Goal: Task Accomplishment & Management: Use online tool/utility

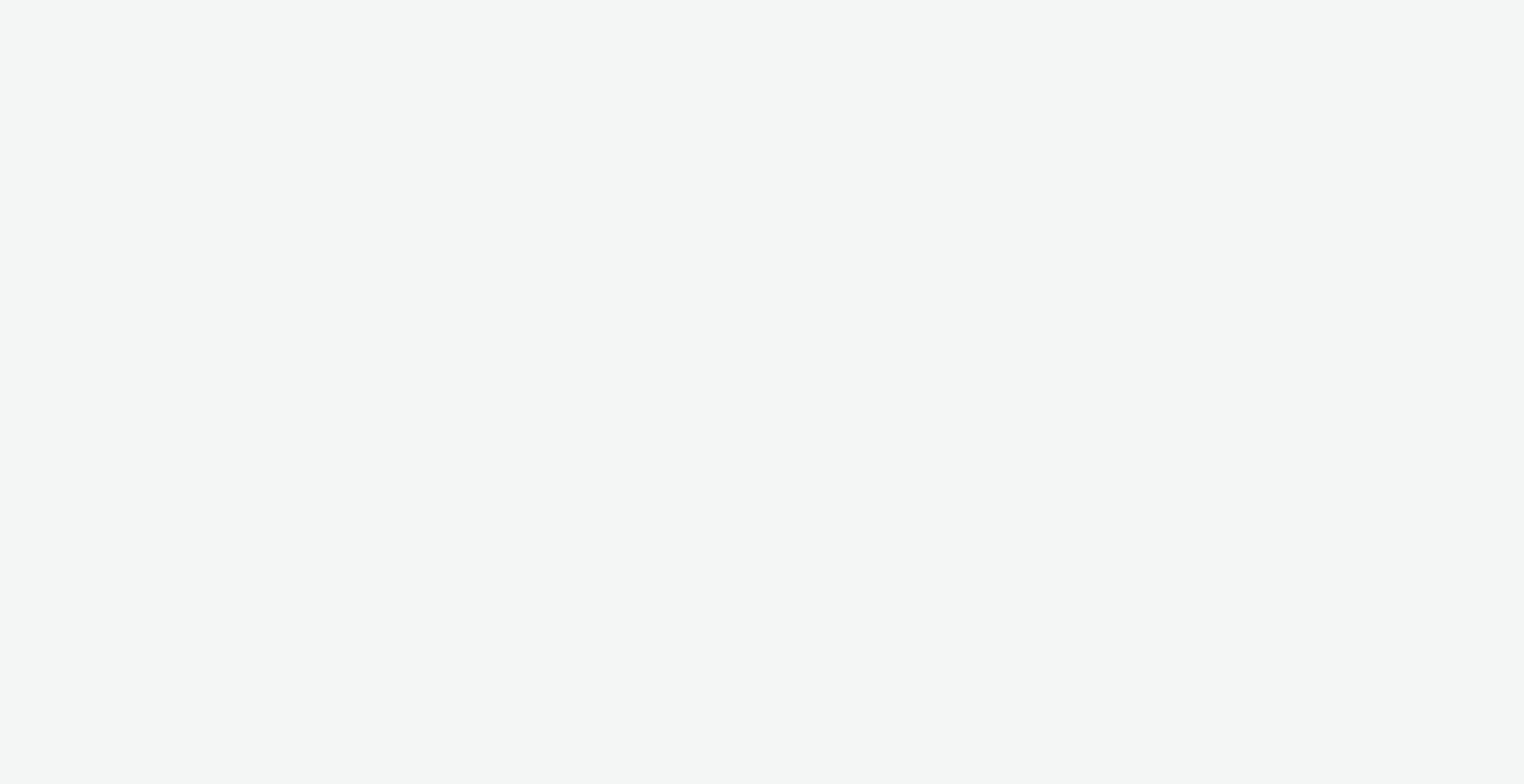
select select "4310a766-52ed-4545-8a97-8c61237a7f46"
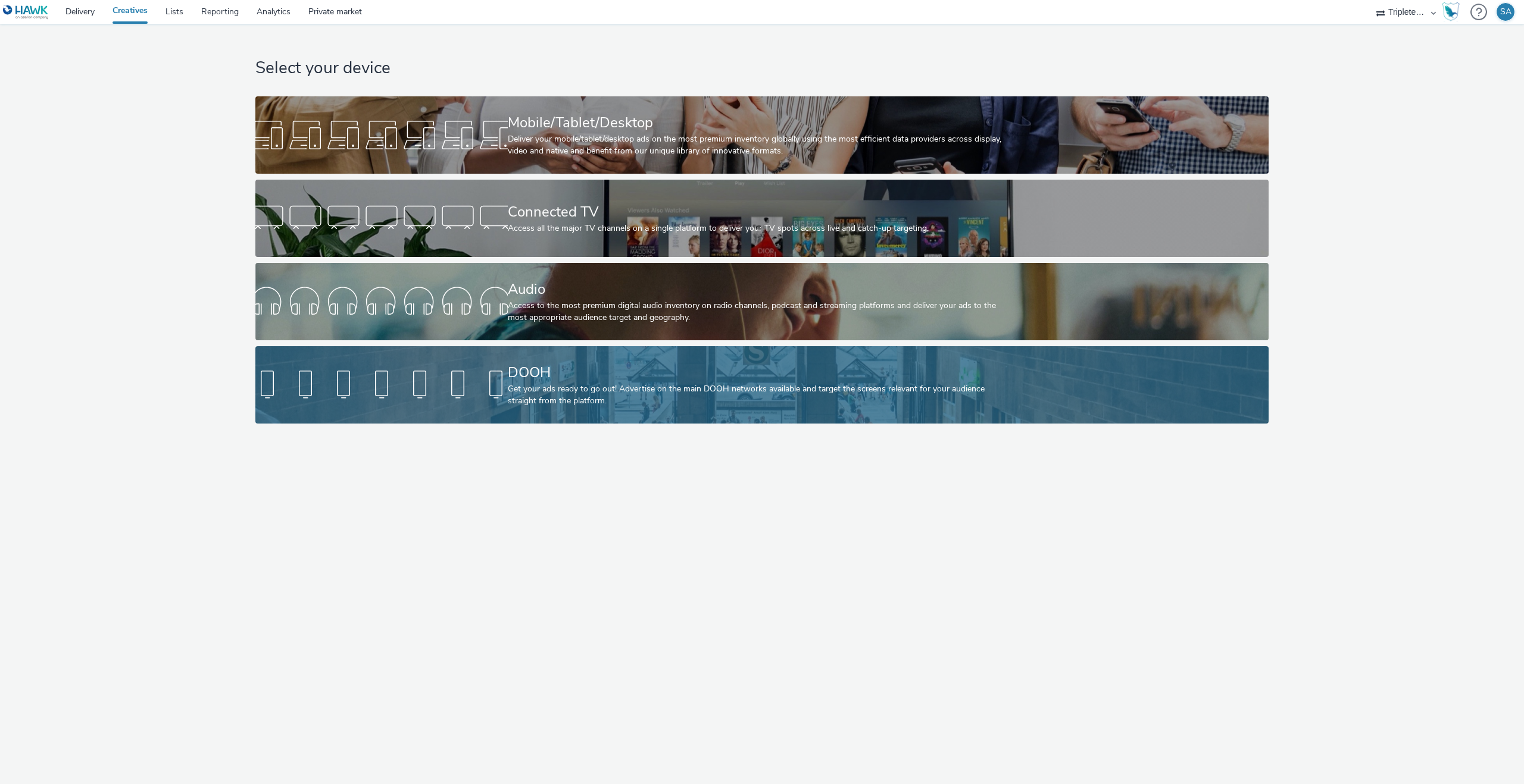
click at [486, 404] on link "DOOH Get your ads ready to go out! Advertise on the main DOOH networks availabl…" at bounding box center [762, 385] width 1013 height 77
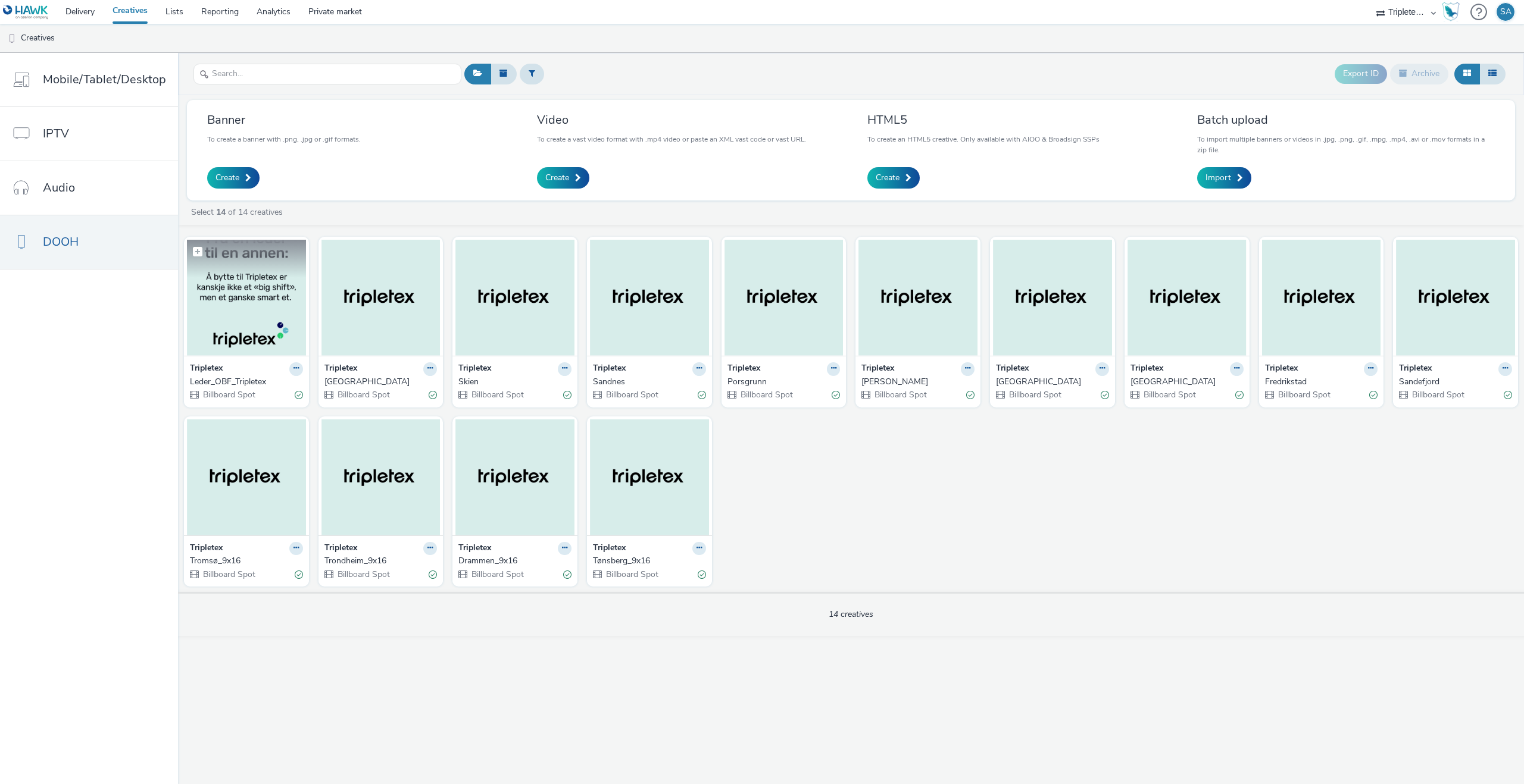
click at [260, 288] on img at bounding box center [246, 298] width 119 height 116
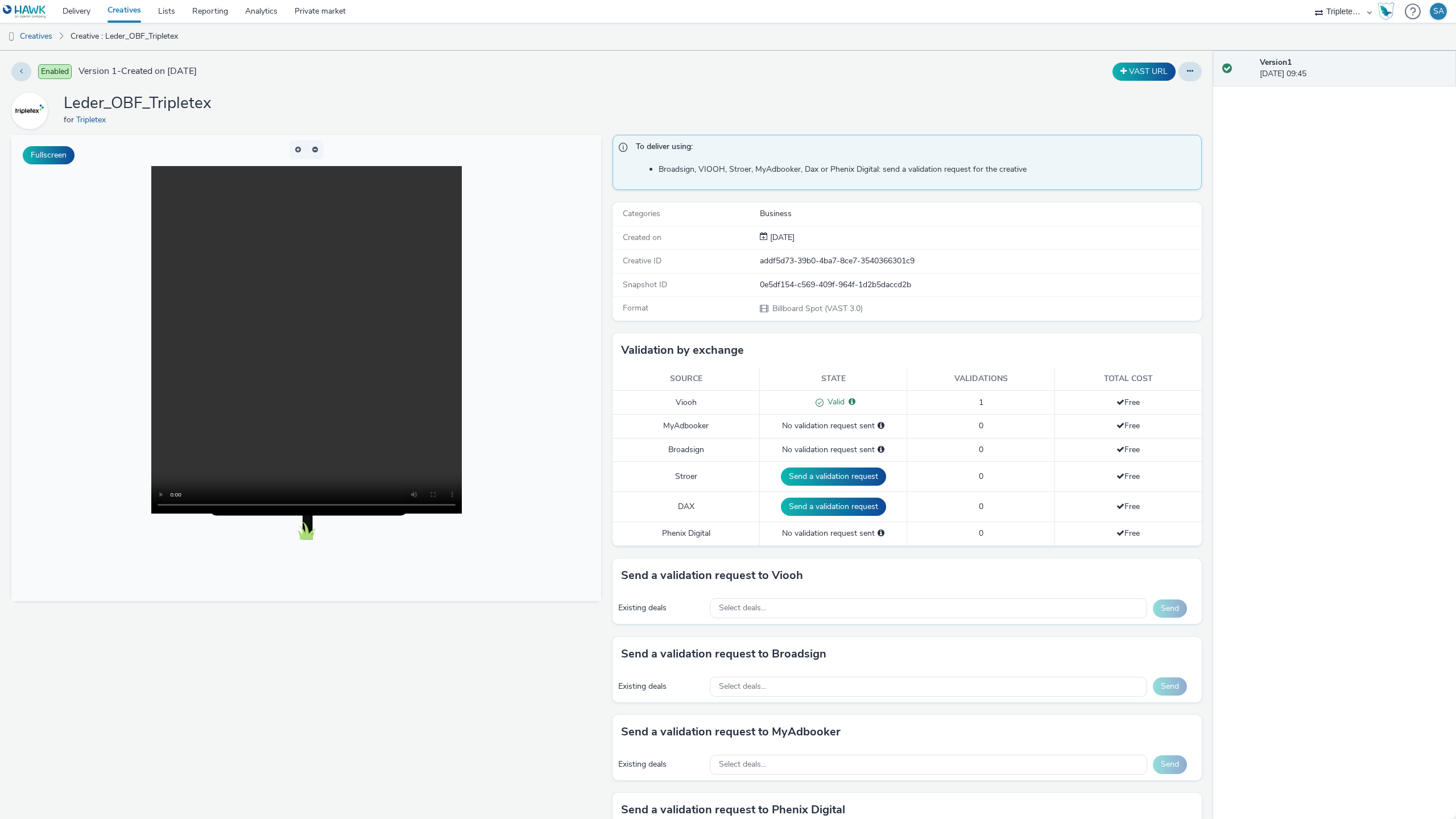
click at [462, 514] on video at bounding box center [306, 339] width 310 height 347
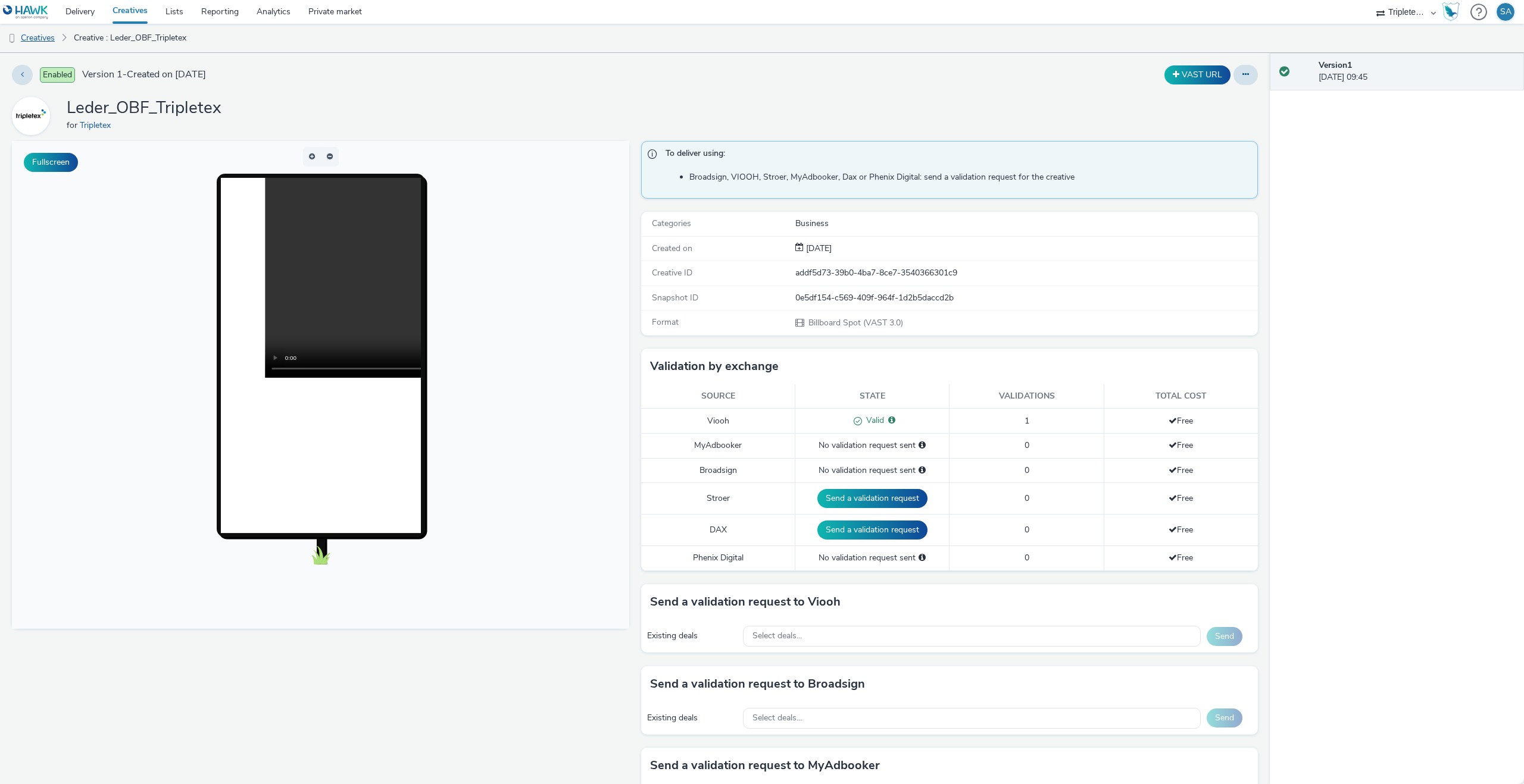
click at [49, 38] on link "Creatives" at bounding box center [30, 37] width 61 height 28
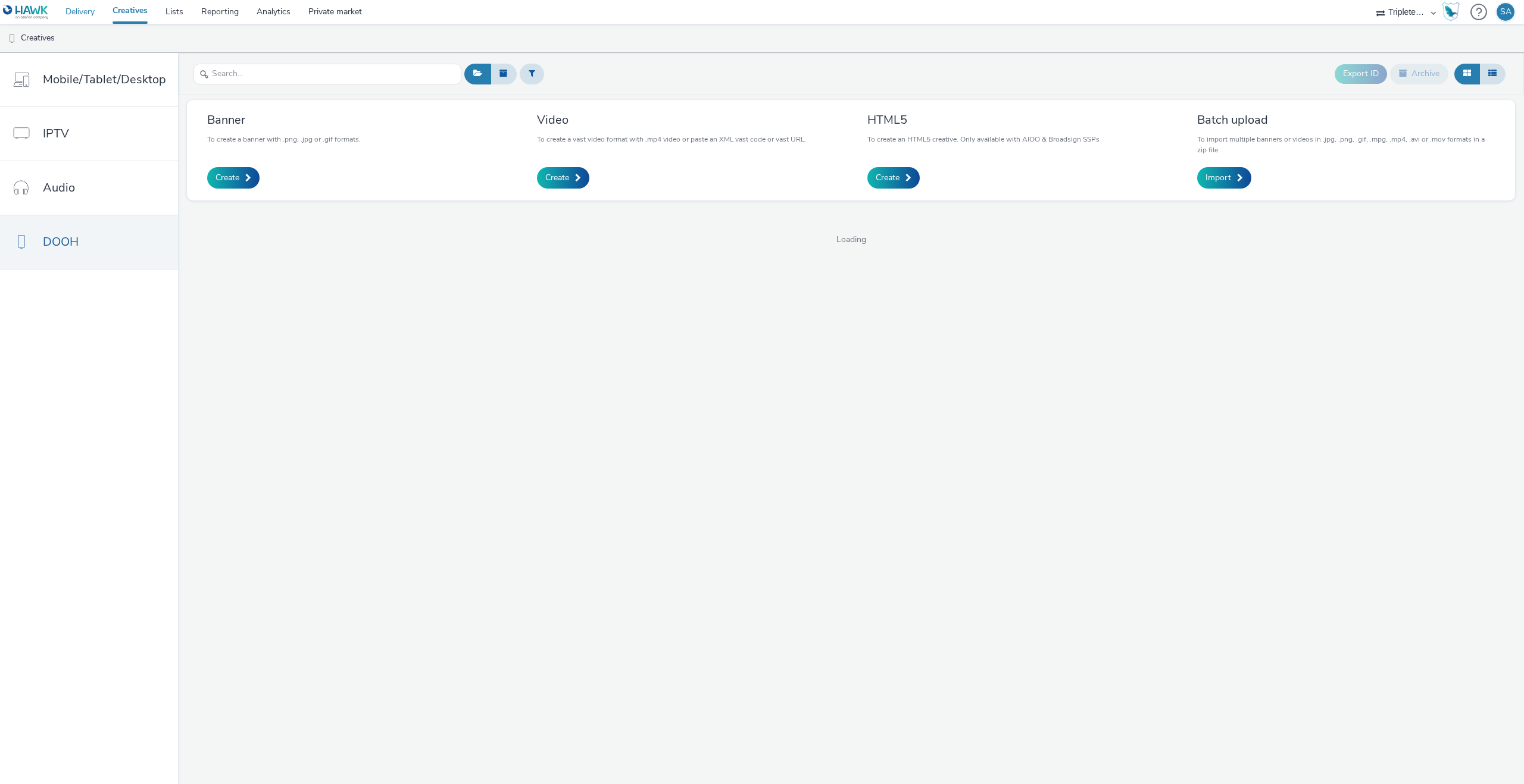
click at [101, 15] on link "Delivery" at bounding box center [80, 11] width 47 height 24
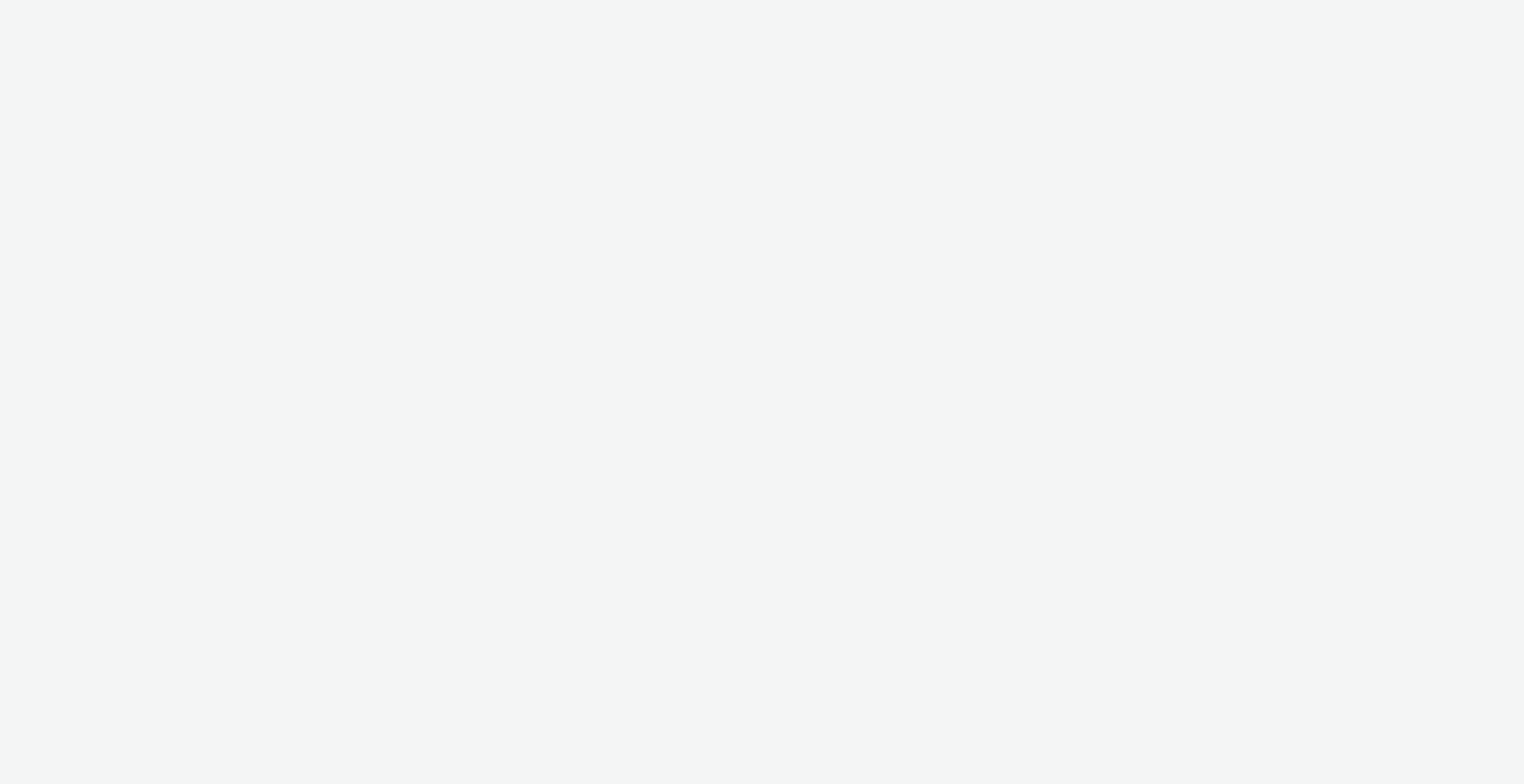
select select "4310a766-52ed-4545-8a97-8c61237a7f46"
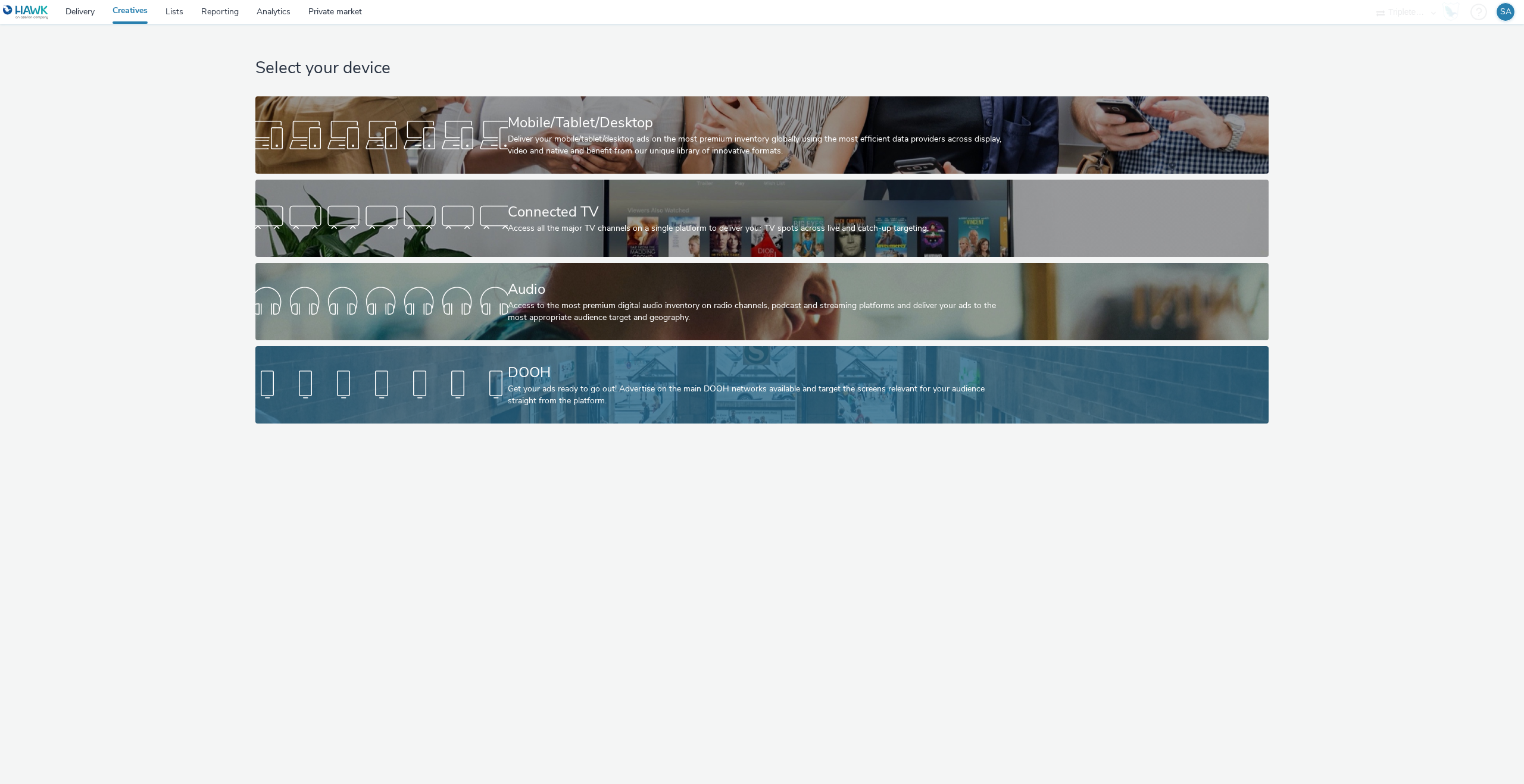
click at [311, 375] on div at bounding box center [382, 384] width 253 height 38
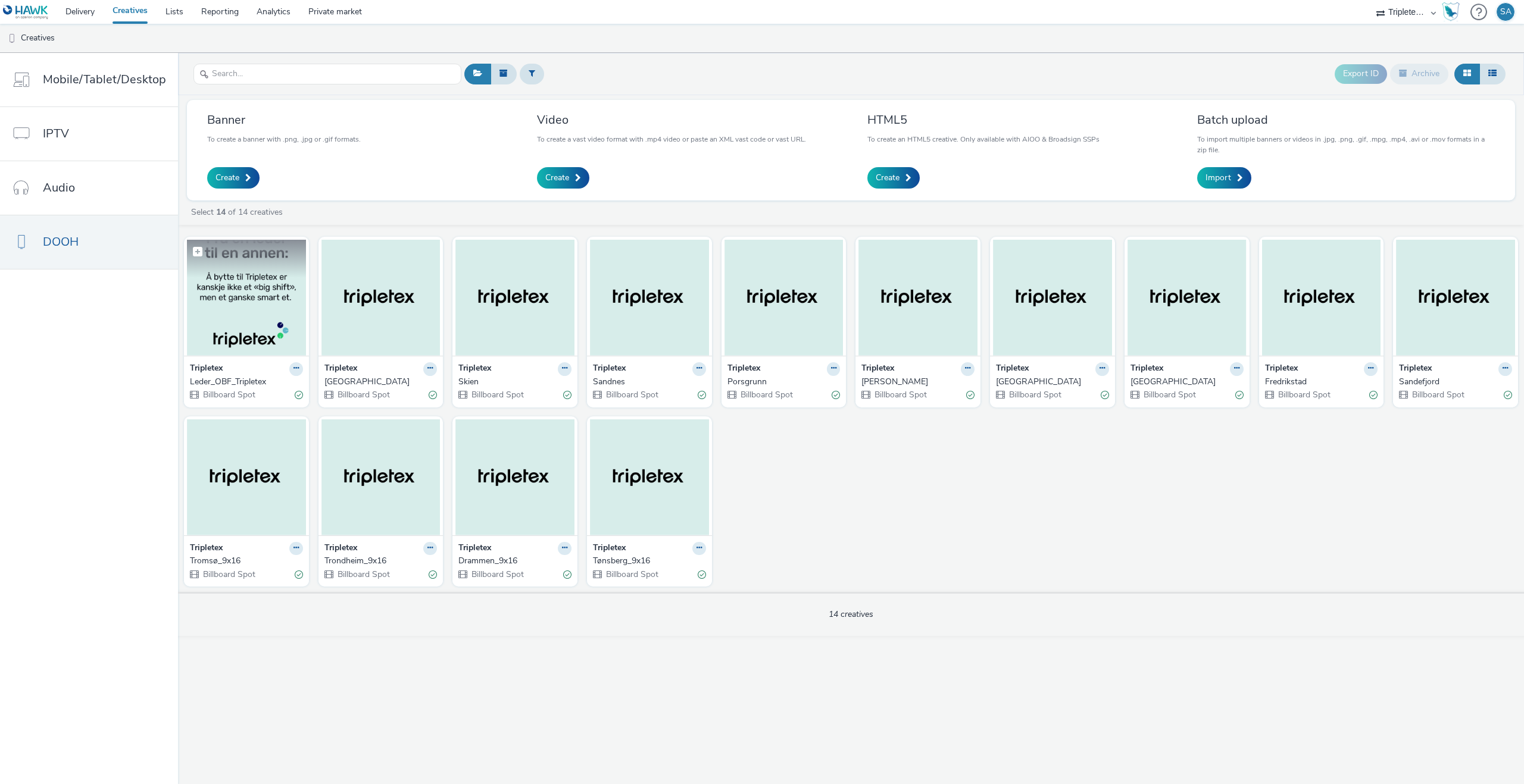
click at [279, 292] on img at bounding box center [246, 298] width 119 height 116
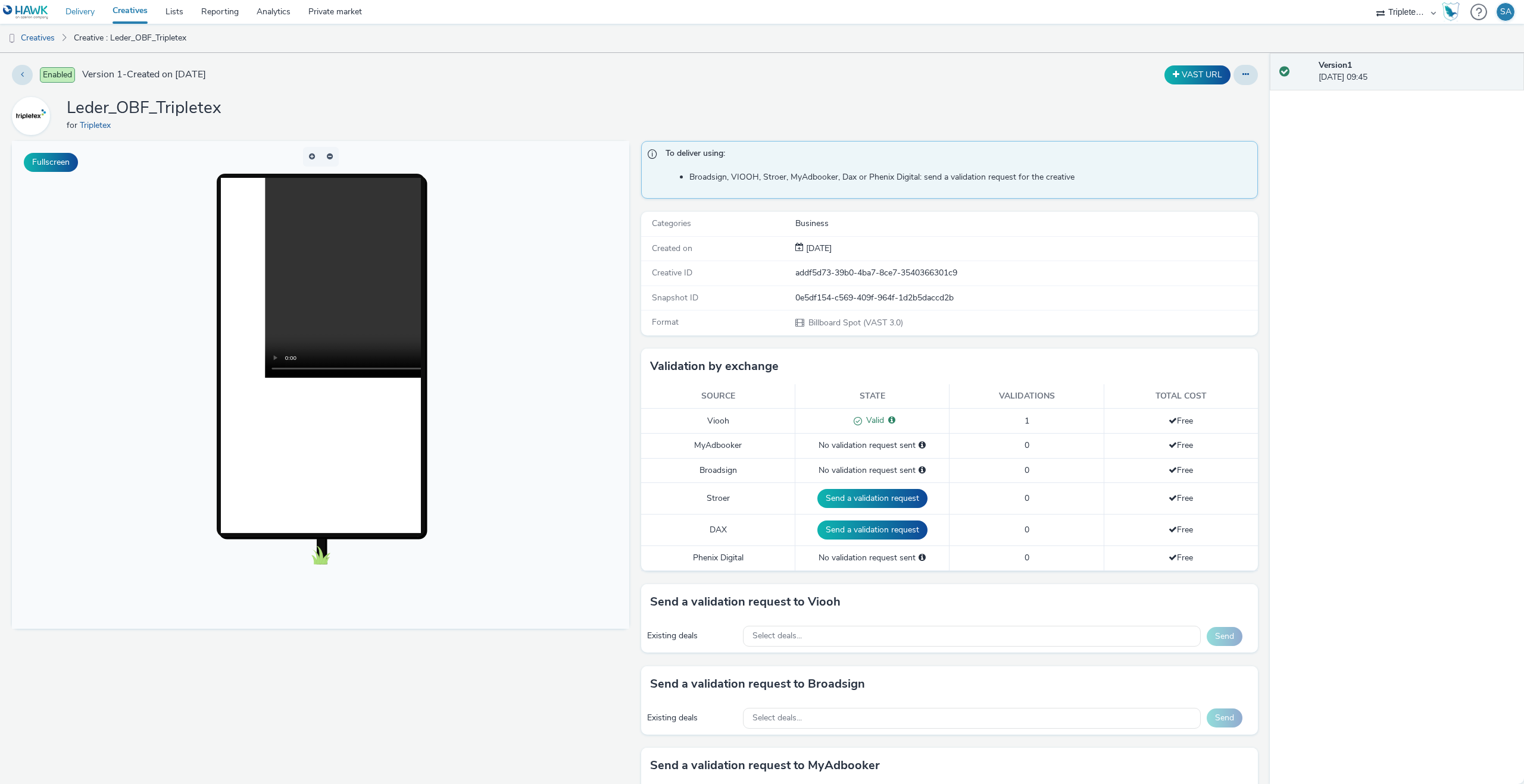
click at [96, 10] on link "Delivery" at bounding box center [80, 11] width 47 height 24
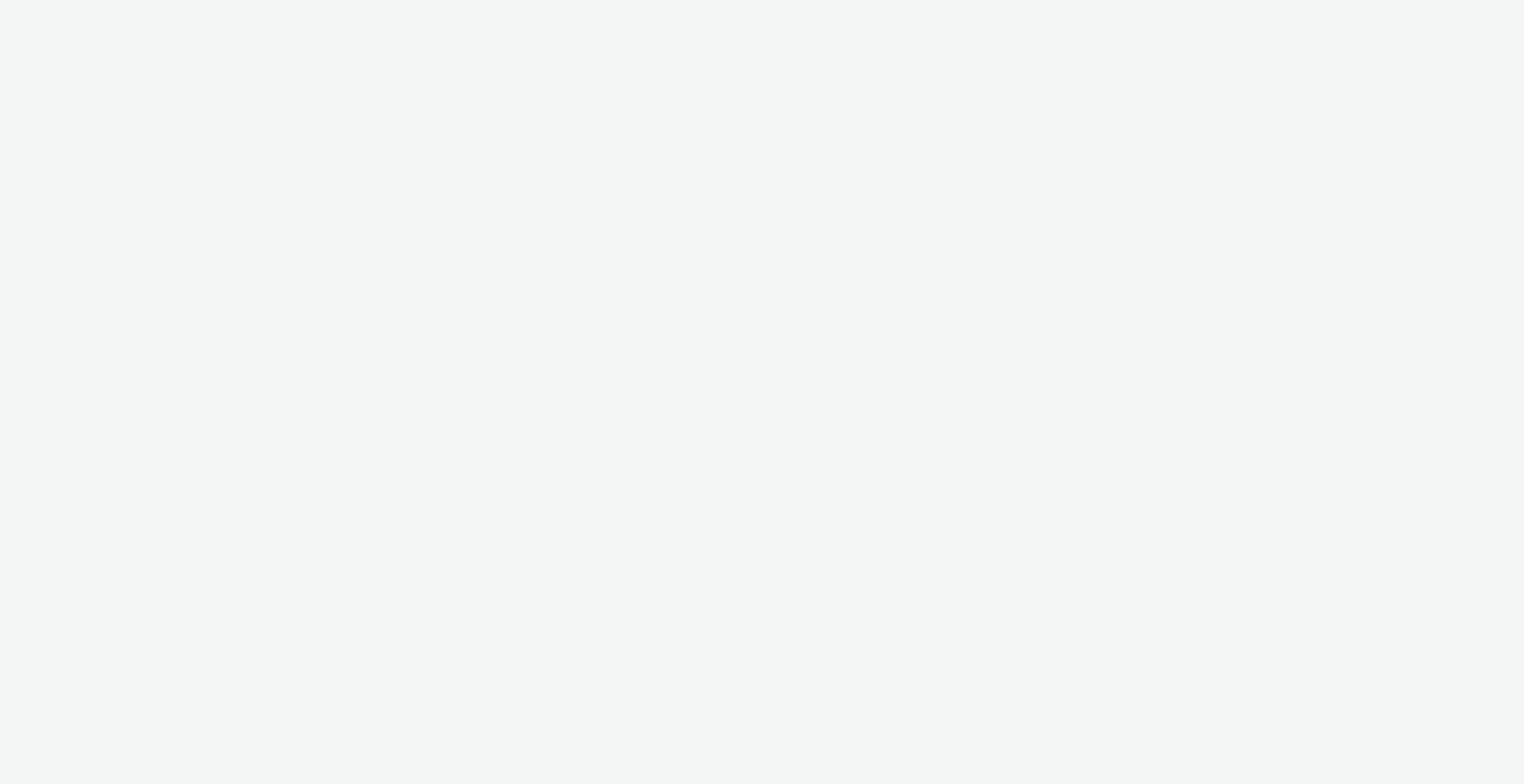
select select "4310a766-52ed-4545-8a97-8c61237a7f46"
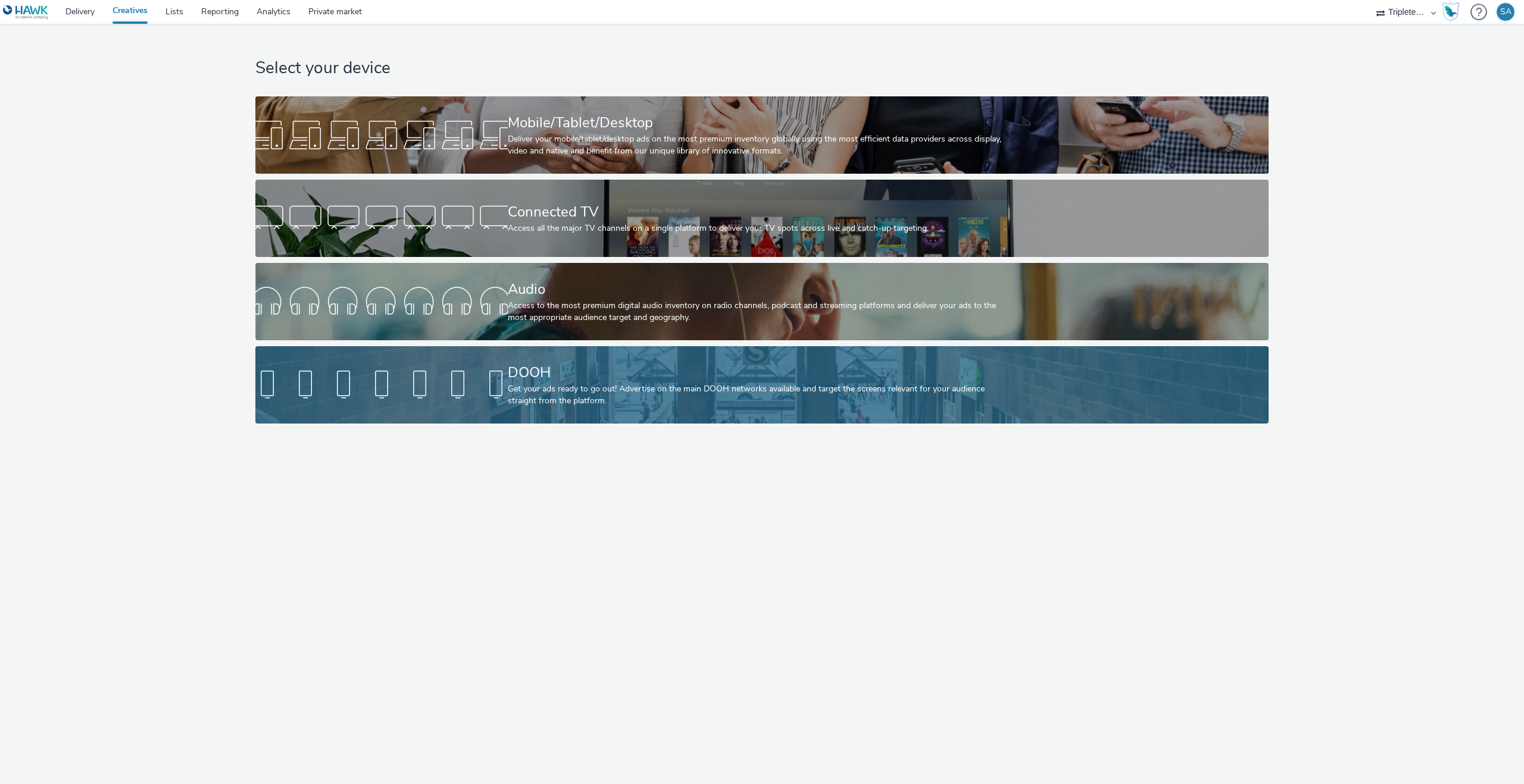
click at [439, 376] on div at bounding box center [382, 384] width 253 height 38
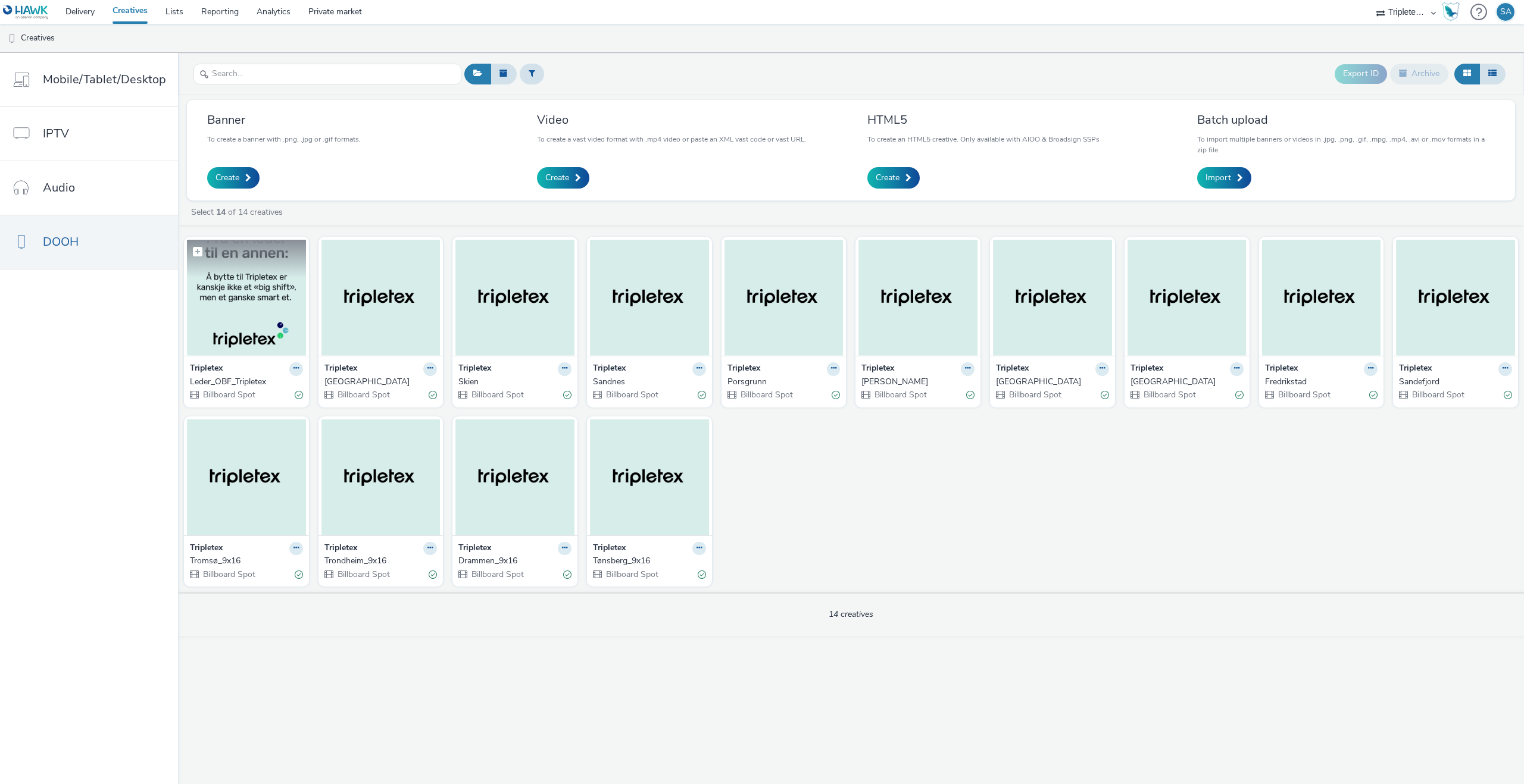
click at [287, 329] on img at bounding box center [246, 298] width 119 height 116
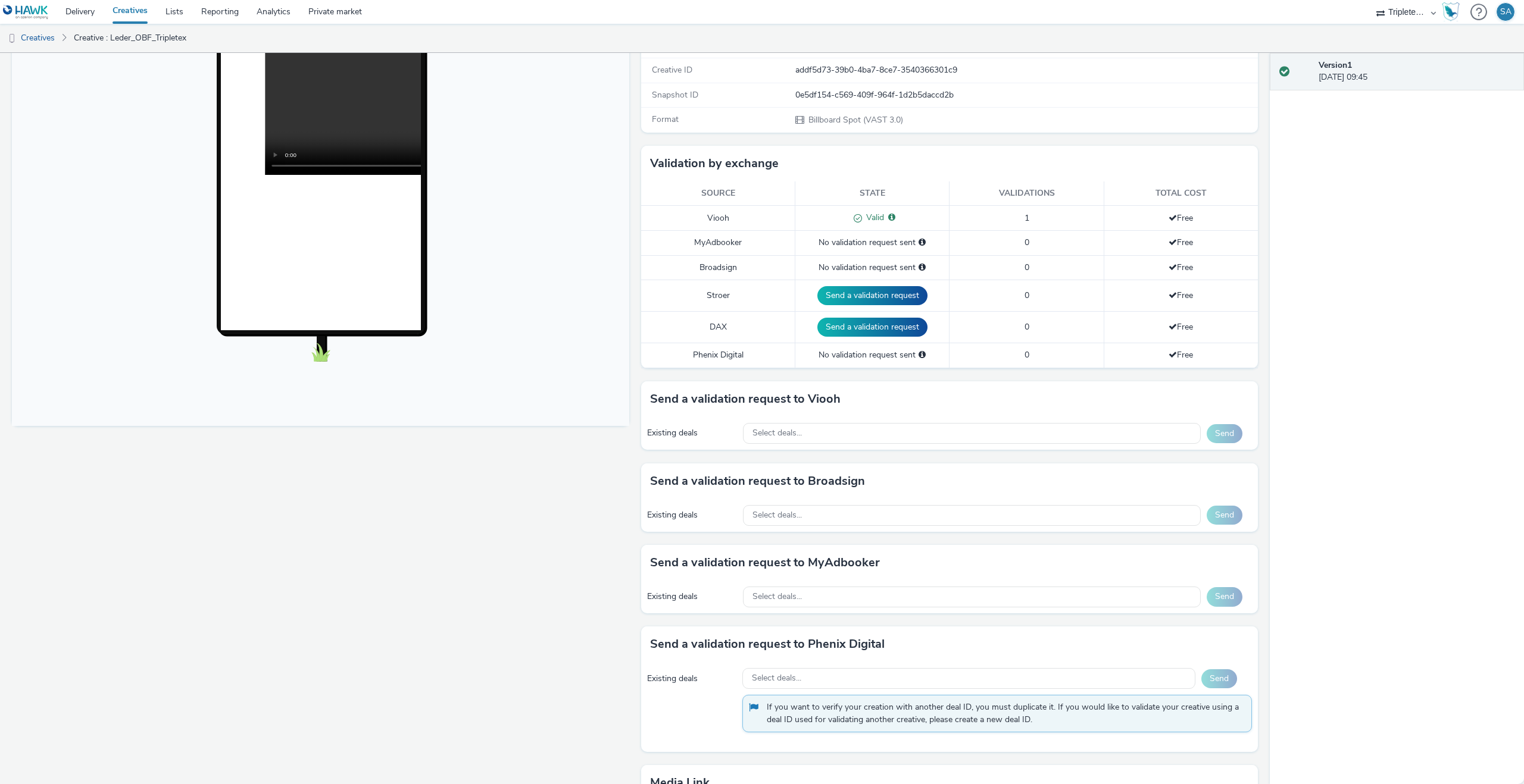
scroll to position [204, 0]
click at [938, 522] on div "Select deals..." at bounding box center [971, 515] width 458 height 21
click at [80, 11] on link "Delivery" at bounding box center [80, 11] width 47 height 24
